Goal: Entertainment & Leisure: Consume media (video, audio)

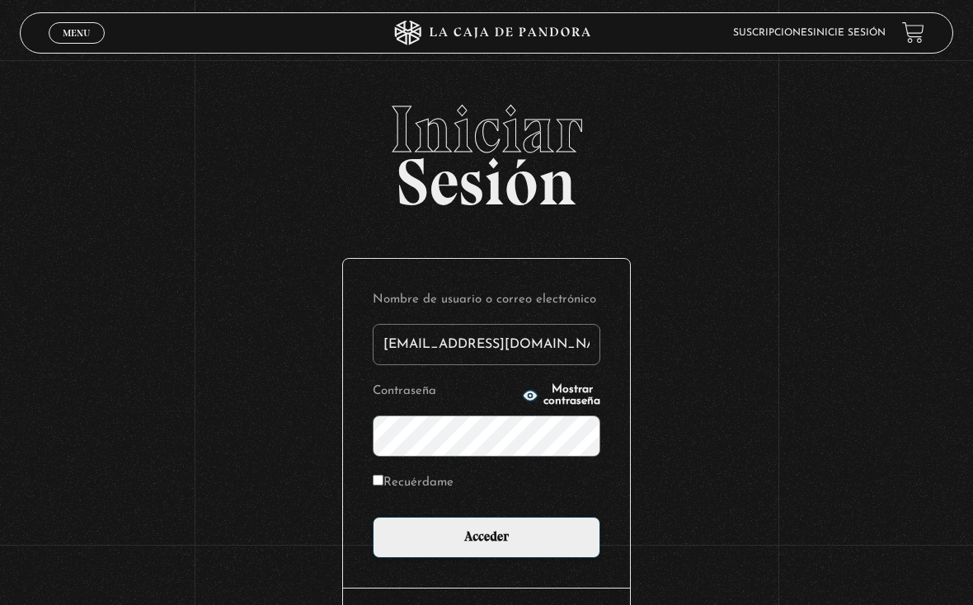
type input "drivasesquivel@gmail.com"
click at [487, 542] on input "Acceder" at bounding box center [487, 537] width 228 height 41
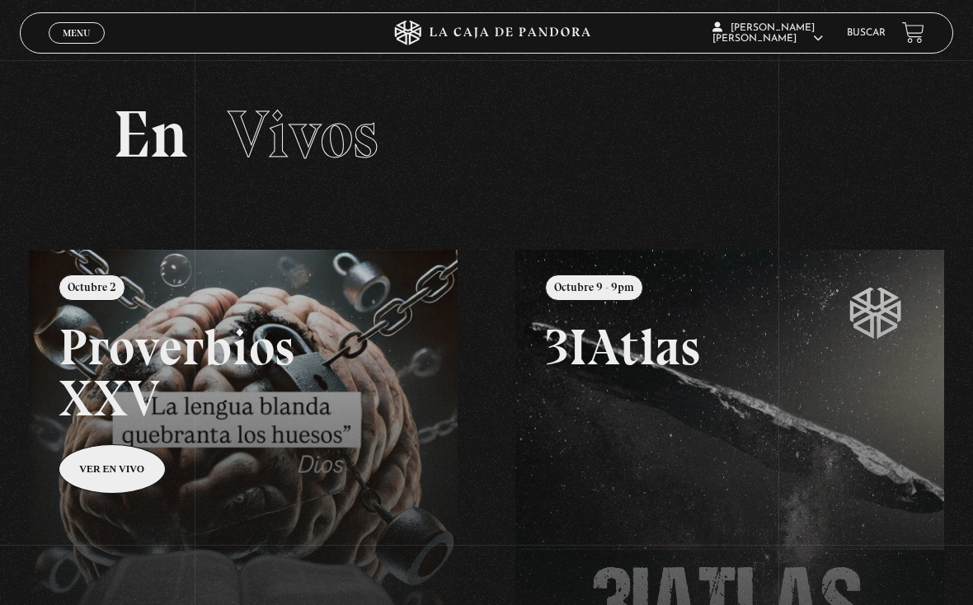
click at [85, 43] on span "Cerrar" at bounding box center [77, 47] width 39 height 12
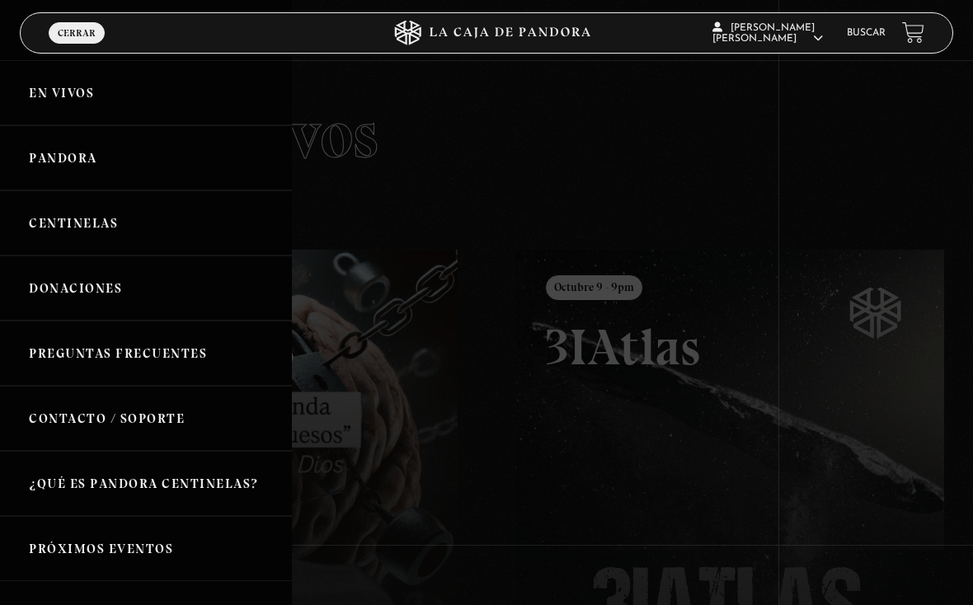
click at [137, 167] on link "Pandora" at bounding box center [146, 157] width 292 height 65
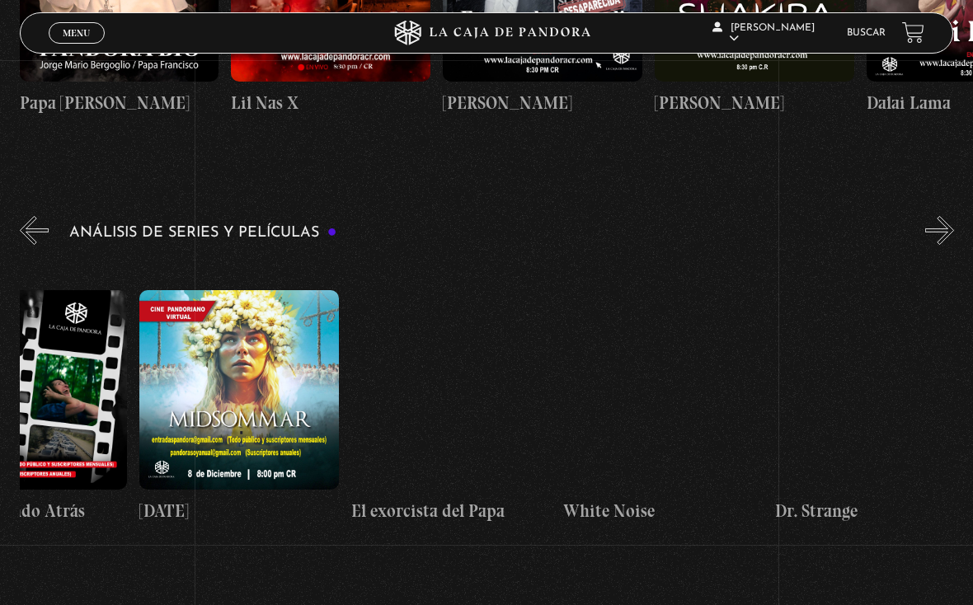
scroll to position [0, 940]
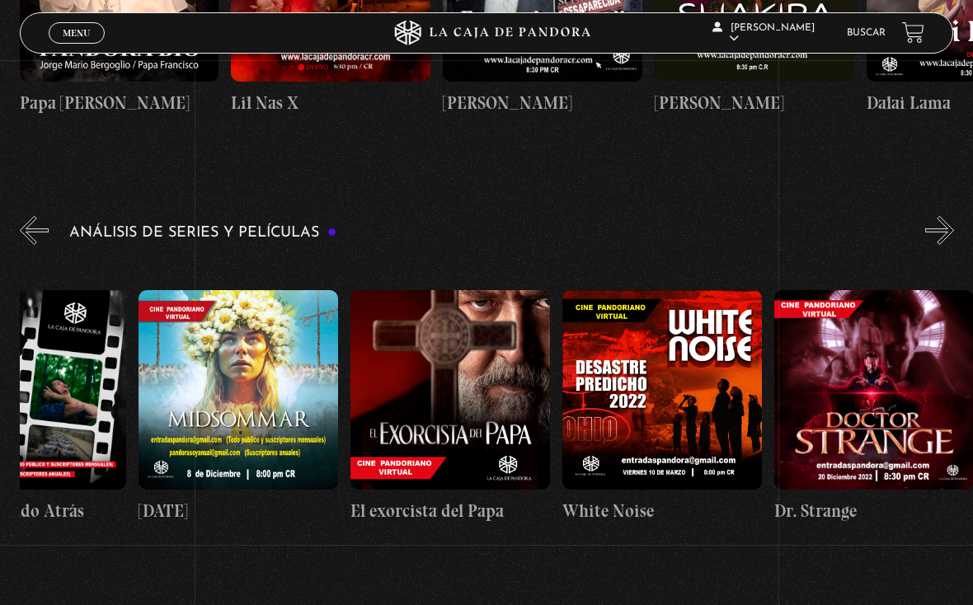
click at [256, 338] on figure at bounding box center [239, 390] width 200 height 200
